Goal: Task Accomplishment & Management: Use online tool/utility

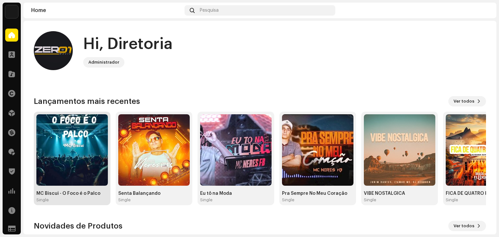
click at [76, 136] on img at bounding box center [71, 149] width 71 height 71
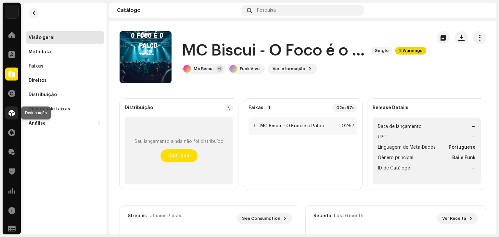
click at [12, 115] on span at bounding box center [11, 112] width 6 height 5
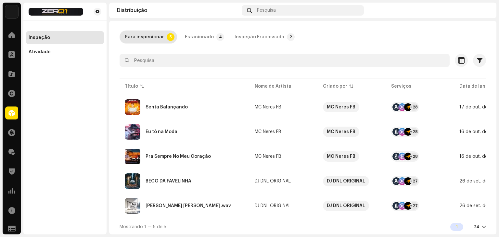
scroll to position [32, 0]
click at [186, 149] on div "Pra Sempre No Meu Coração" at bounding box center [185, 157] width 120 height 16
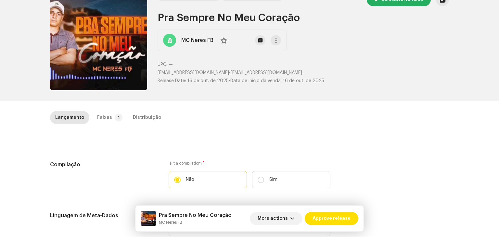
scroll to position [65, 0]
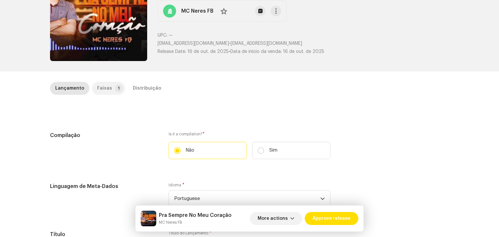
click at [103, 89] on div "Faixas" at bounding box center [104, 88] width 15 height 13
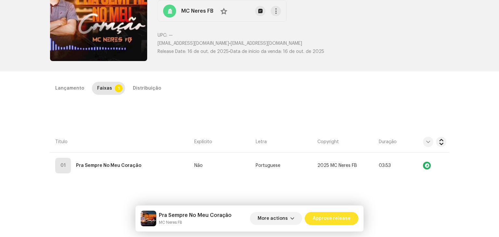
click at [324, 221] on span "Approve release" at bounding box center [332, 218] width 38 height 13
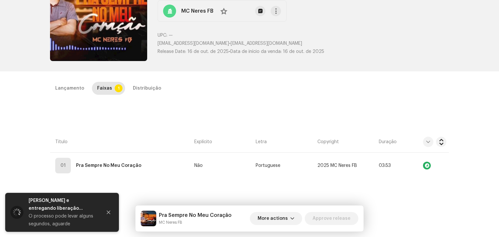
scroll to position [45, 0]
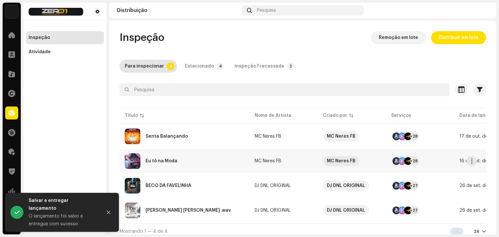
click at [169, 156] on div "Eu tô na Moda" at bounding box center [185, 161] width 120 height 16
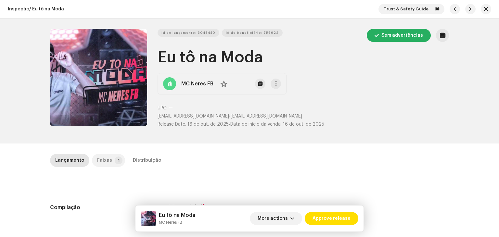
click at [103, 160] on div "Faixas" at bounding box center [104, 160] width 15 height 13
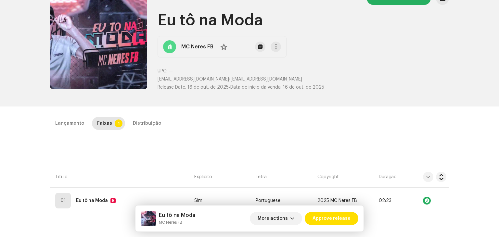
scroll to position [32, 0]
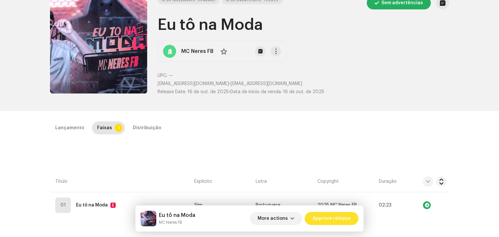
click at [322, 224] on span "Approve release" at bounding box center [332, 218] width 38 height 13
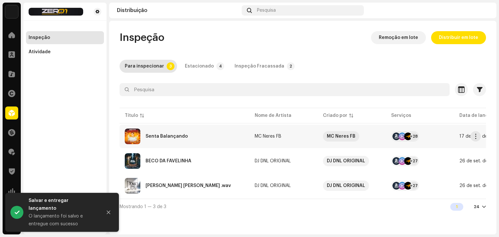
click at [190, 135] on div "Senta Balançando" at bounding box center [185, 137] width 120 height 16
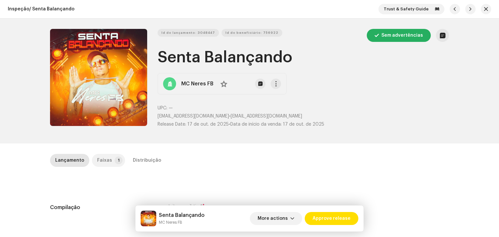
click at [109, 156] on p-tab "Faixas 1" at bounding box center [108, 160] width 33 height 13
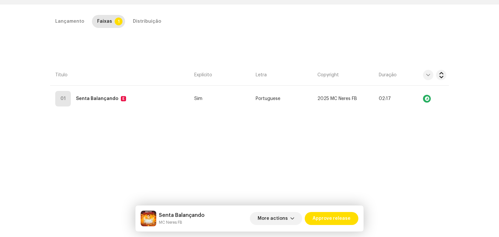
scroll to position [154, 0]
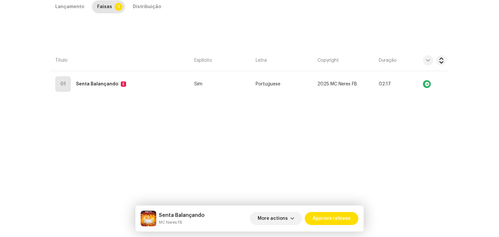
click at [328, 225] on div "More actions Approve release" at bounding box center [304, 219] width 109 height 16
click at [331, 220] on span "Approve release" at bounding box center [332, 218] width 38 height 13
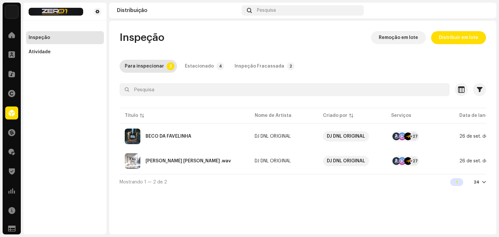
click at [263, 57] on div "Inspeção Remoção em lote Distribuir em lote Para inspecionar 2 Estacionado 4 In…" at bounding box center [302, 110] width 387 height 159
click at [257, 62] on div "Inspeção Fracassada" at bounding box center [260, 66] width 50 height 13
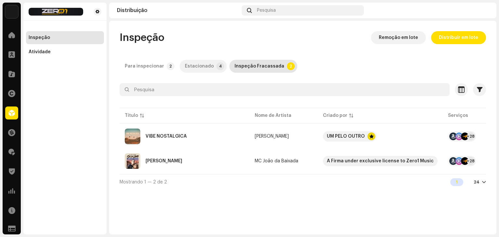
click at [180, 67] on p-tab "Estacionado 4" at bounding box center [203, 66] width 47 height 13
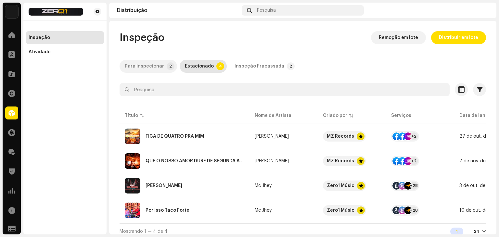
click at [154, 67] on div "Para inspecionar" at bounding box center [144, 66] width 39 height 13
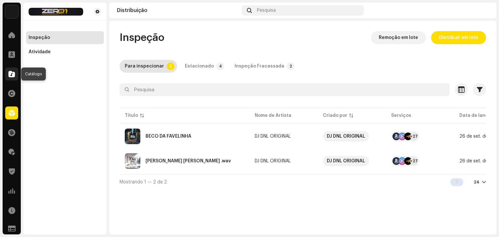
click at [8, 76] on div at bounding box center [11, 74] width 13 height 13
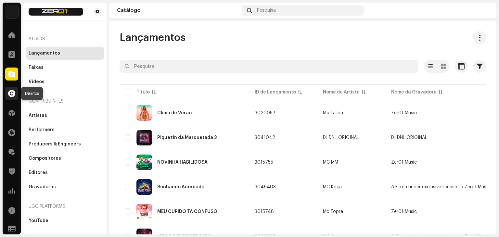
click at [10, 96] on span at bounding box center [11, 93] width 7 height 5
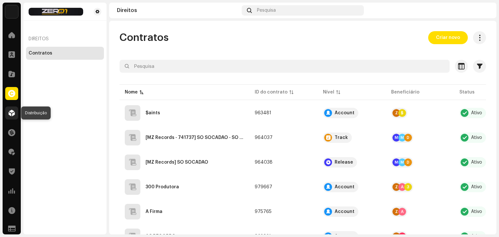
click at [12, 114] on span at bounding box center [11, 112] width 6 height 5
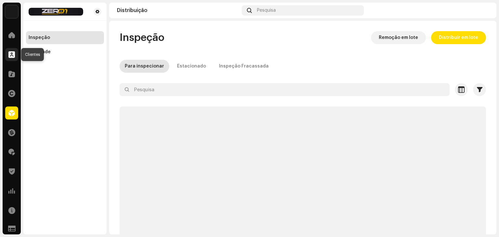
click at [12, 59] on div at bounding box center [11, 54] width 13 height 13
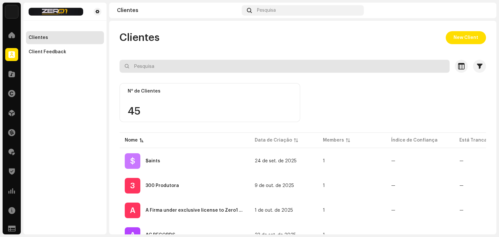
click at [162, 64] on input "text" at bounding box center [285, 66] width 330 height 13
click at [169, 65] on input "text" at bounding box center [285, 66] width 330 height 13
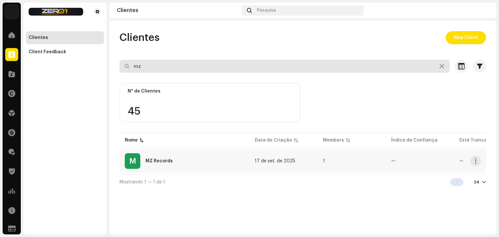
type input "mz"
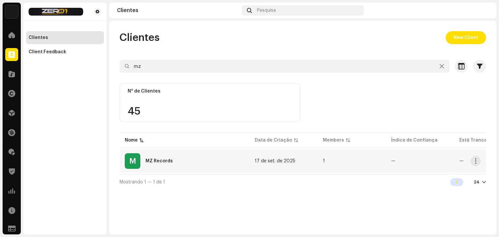
click at [209, 163] on div "M MZ Records" at bounding box center [185, 161] width 120 height 16
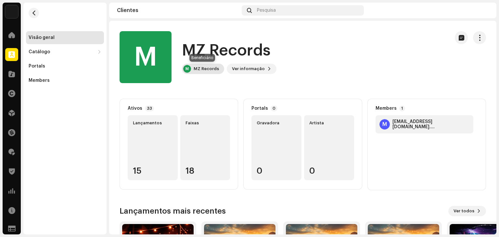
click at [195, 71] on div "MZ Records" at bounding box center [206, 68] width 25 height 5
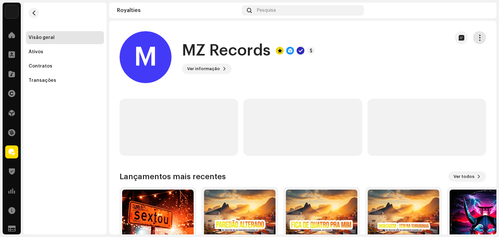
click at [477, 39] on span "button" at bounding box center [480, 37] width 6 height 5
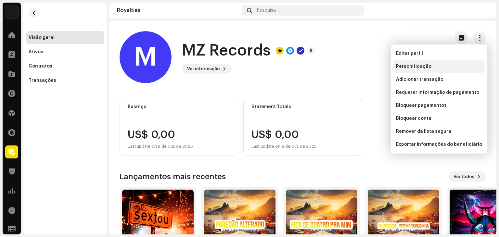
click at [441, 69] on div "Personificação" at bounding box center [438, 66] width 91 height 13
